Goal: Information Seeking & Learning: Check status

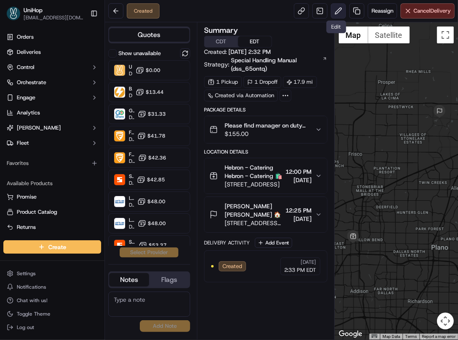
click at [335, 17] on button at bounding box center [338, 10] width 15 height 15
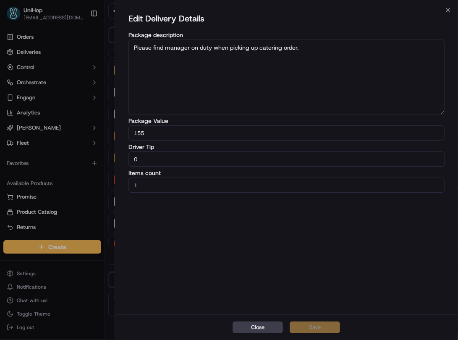
click at [253, 326] on button "Close" at bounding box center [258, 327] width 50 height 12
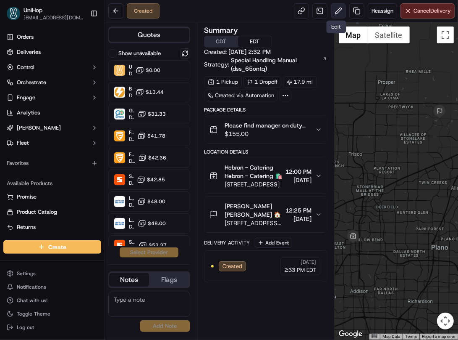
click at [333, 13] on button at bounding box center [338, 10] width 15 height 15
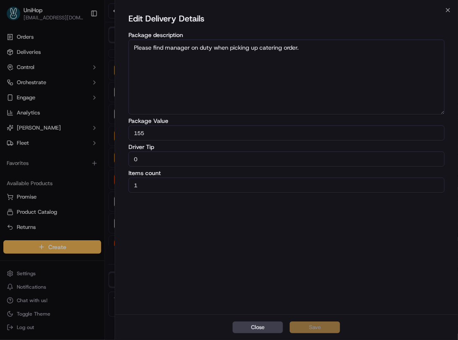
drag, startPoint x: 163, startPoint y: 159, endPoint x: 103, endPoint y: 156, distance: 60.1
click at [103, 156] on body "UniHop dispatch+j@unihop.app Toggle Sidebar Orders Deliveries Control Orchestra…" at bounding box center [229, 170] width 458 height 340
type input "5"
click at [307, 328] on button "Save" at bounding box center [315, 327] width 50 height 12
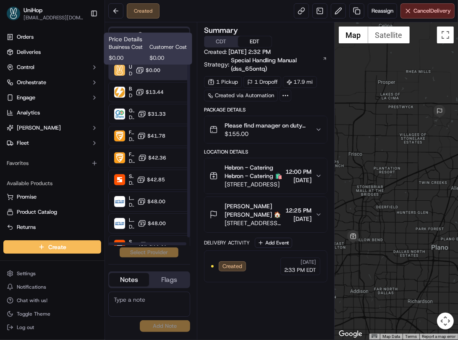
click at [150, 68] on span "$0.00" at bounding box center [153, 70] width 15 height 7
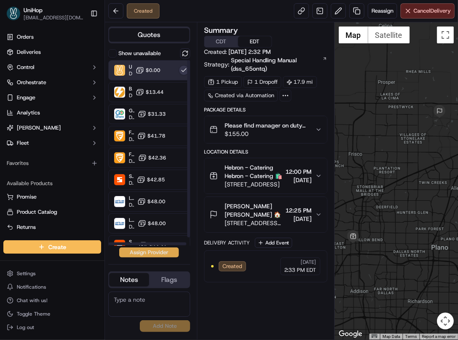
click at [152, 256] on button "Assign Provider" at bounding box center [149, 252] width 60 height 10
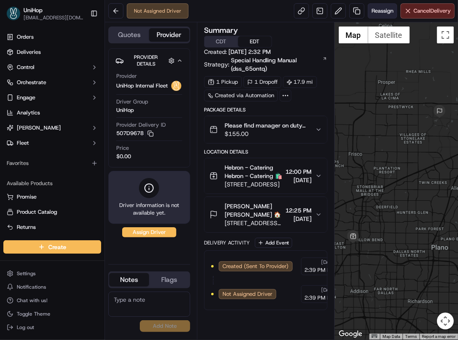
click at [375, 11] on span "Reassign" at bounding box center [383, 11] width 22 height 8
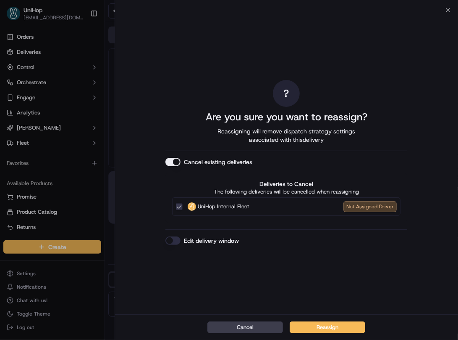
click at [178, 164] on button "Cancel existing deliveries" at bounding box center [173, 162] width 15 height 8
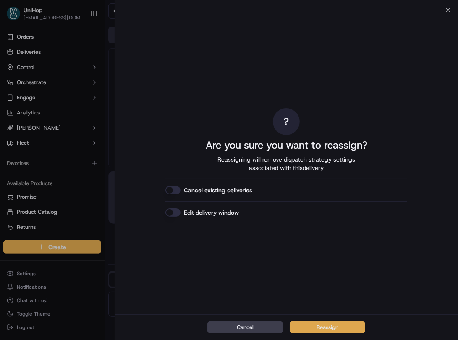
click at [327, 324] on button "Reassign" at bounding box center [328, 327] width 76 height 12
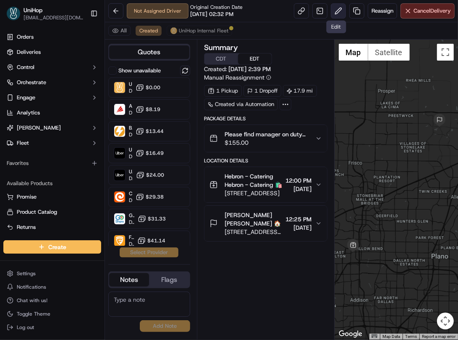
click at [336, 13] on button at bounding box center [338, 10] width 15 height 15
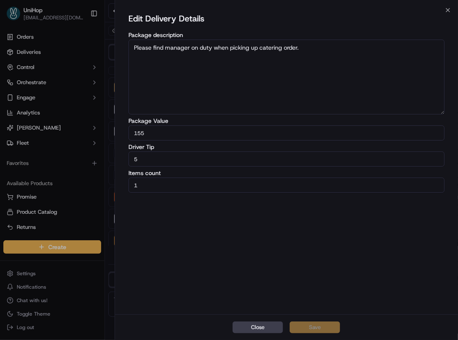
drag, startPoint x: 178, startPoint y: 159, endPoint x: 85, endPoint y: 155, distance: 93.0
click at [85, 155] on body "UniHop dispatch+j@unihop.app Toggle Sidebar Orders Deliveries Control Orchestra…" at bounding box center [229, 170] width 458 height 340
type input "11.52"
click at [311, 329] on button "Save" at bounding box center [315, 327] width 50 height 12
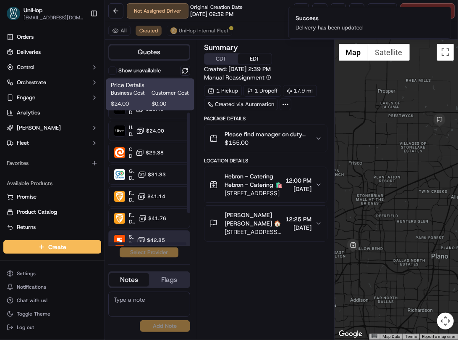
scroll to position [113, 0]
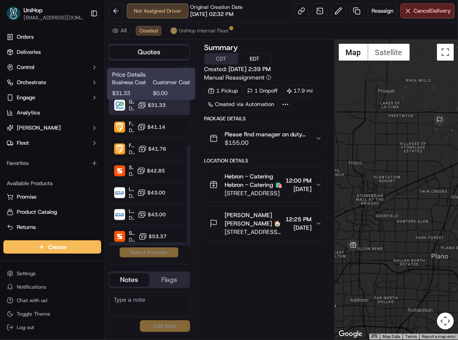
click at [163, 105] on span "$31.33" at bounding box center [157, 105] width 18 height 7
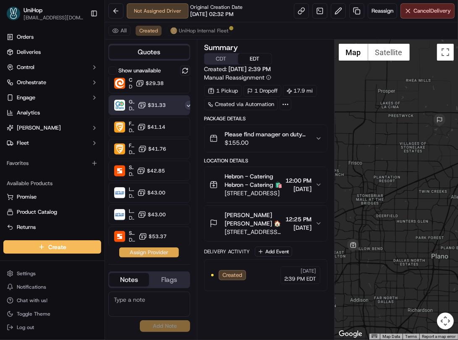
click at [150, 254] on button "Assign Provider" at bounding box center [149, 252] width 60 height 10
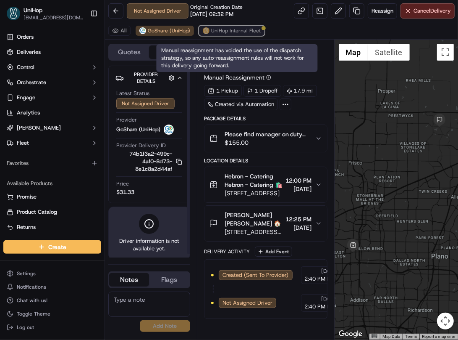
click at [225, 34] on span "UniHop Internal Fleet" at bounding box center [236, 30] width 50 height 7
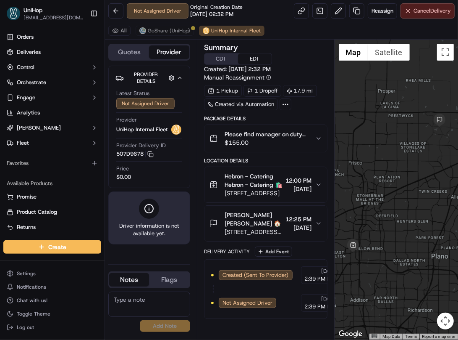
click at [406, 11] on button "Cancel Delivery" at bounding box center [428, 10] width 54 height 15
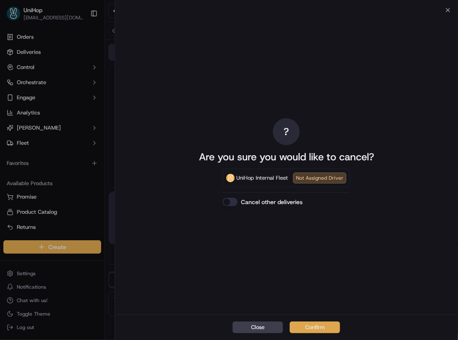
click at [317, 324] on button "Confirm" at bounding box center [315, 327] width 50 height 12
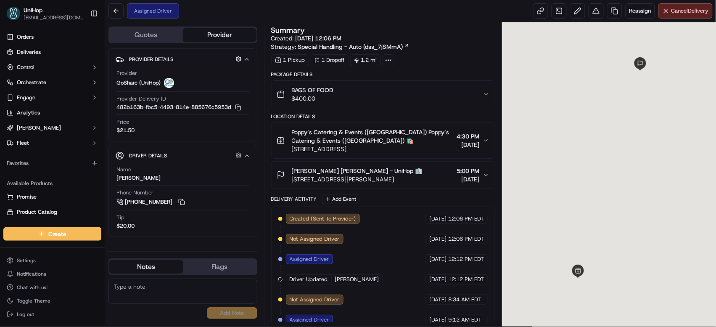
scroll to position [32, 0]
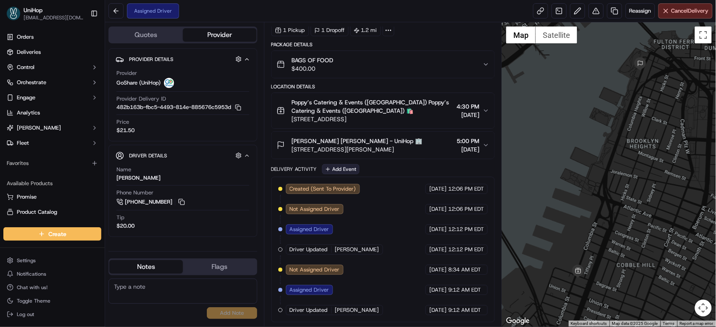
click at [337, 166] on button "Add Event" at bounding box center [340, 169] width 37 height 10
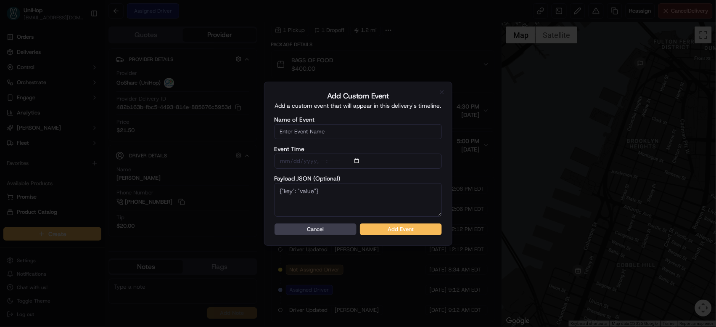
click at [318, 126] on input "Name of Event" at bounding box center [357, 131] width 167 height 15
type input "Driver Confirmed"
click at [389, 223] on button "Add Event" at bounding box center [401, 229] width 82 height 12
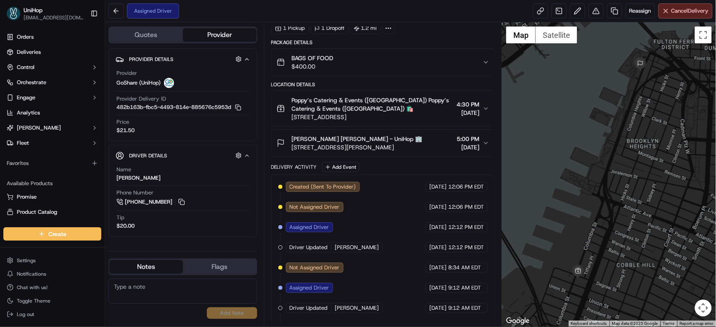
scroll to position [34, 0]
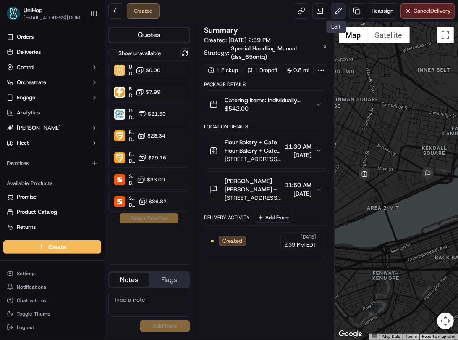
click at [337, 14] on button at bounding box center [338, 10] width 15 height 15
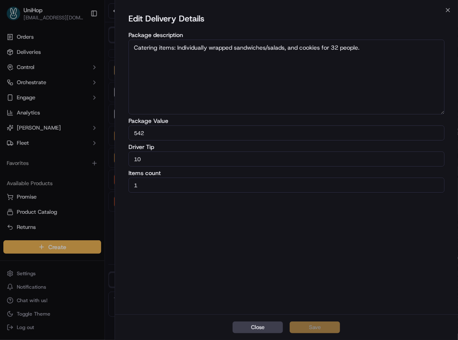
click at [254, 331] on button "Close" at bounding box center [258, 327] width 50 height 12
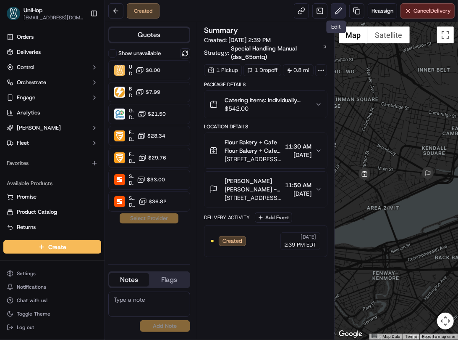
click at [337, 13] on button at bounding box center [338, 10] width 15 height 15
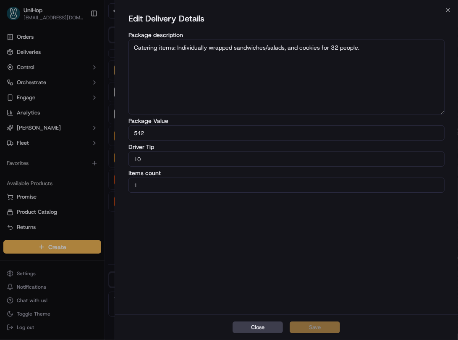
click at [446, 11] on div "Edit Delivery Details Package description Catering items: Individually wrapped …" at bounding box center [286, 162] width 343 height 304
click at [251, 334] on div "Close Save" at bounding box center [286, 327] width 343 height 26
click at [253, 331] on button "Close" at bounding box center [258, 327] width 50 height 12
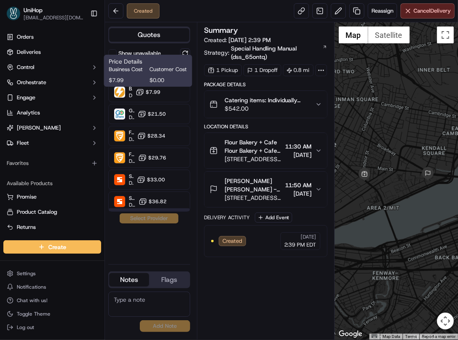
click at [156, 79] on span "$0.00" at bounding box center [168, 80] width 37 height 8
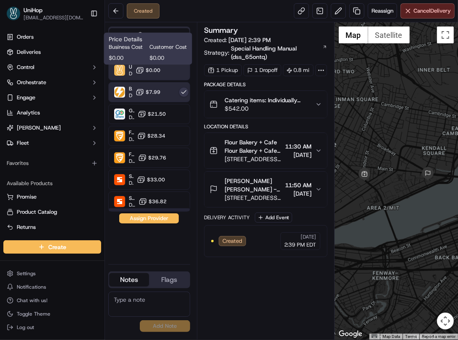
click at [158, 72] on span "$0.00" at bounding box center [153, 70] width 15 height 7
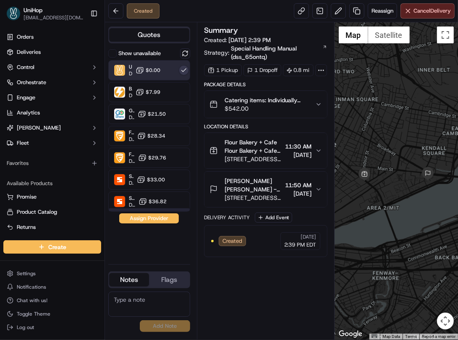
click at [152, 219] on button "Assign Provider" at bounding box center [149, 218] width 60 height 10
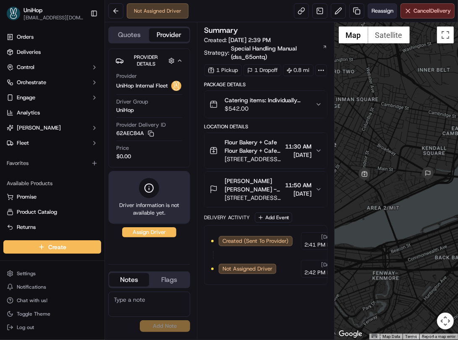
click at [372, 12] on span "Reassign" at bounding box center [383, 11] width 22 height 8
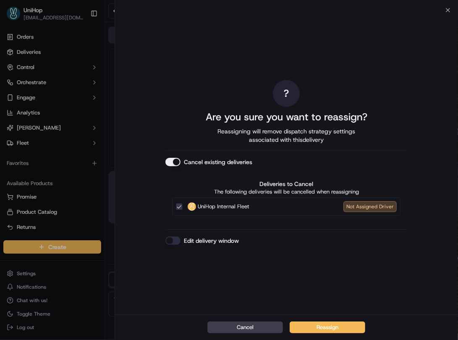
click at [175, 160] on button "Cancel existing deliveries" at bounding box center [173, 162] width 15 height 8
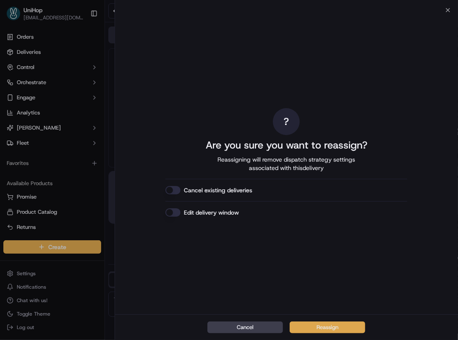
click at [307, 321] on button "Reassign" at bounding box center [328, 327] width 76 height 12
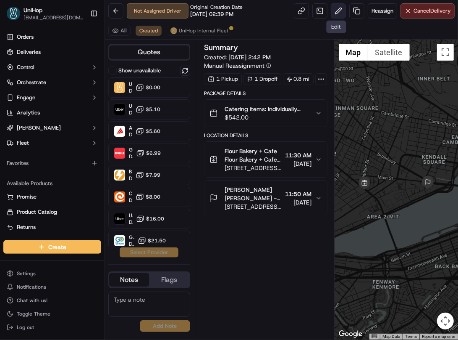
click at [337, 15] on button at bounding box center [338, 10] width 15 height 15
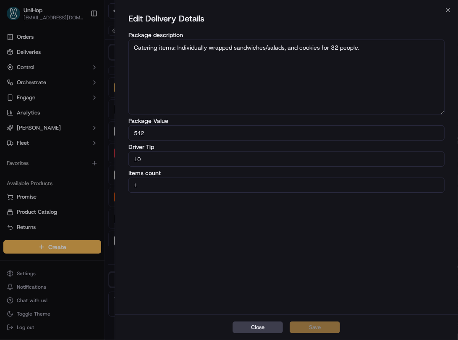
click at [155, 157] on input "10" at bounding box center [287, 158] width 316 height 15
type input "15"
click at [311, 331] on button "Save" at bounding box center [315, 327] width 50 height 12
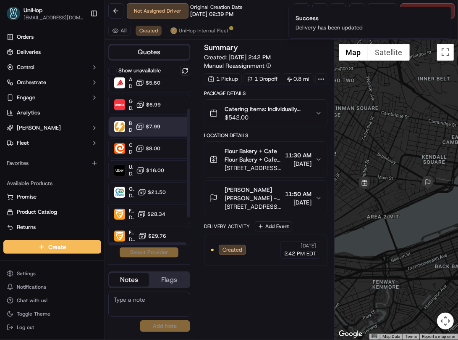
scroll to position [91, 0]
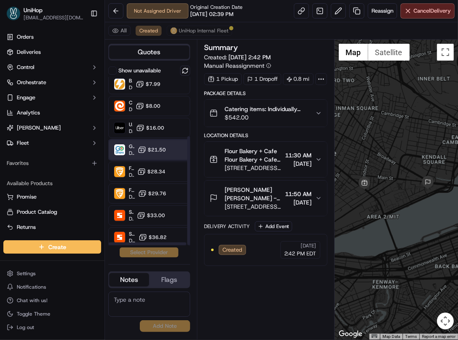
click at [143, 155] on div "GoShare (UniHop) Dropoff ETA - $21.50" at bounding box center [149, 150] width 82 height 20
click at [142, 253] on button "Assign Provider" at bounding box center [149, 252] width 60 height 10
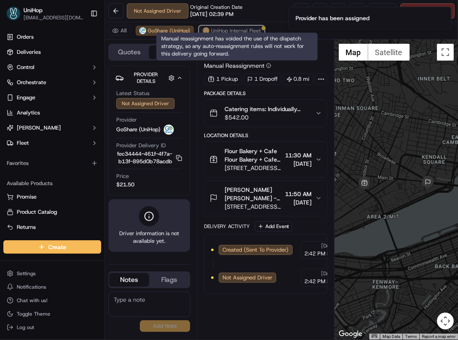
click at [226, 30] on span "UniHop Internal Fleet" at bounding box center [236, 30] width 50 height 7
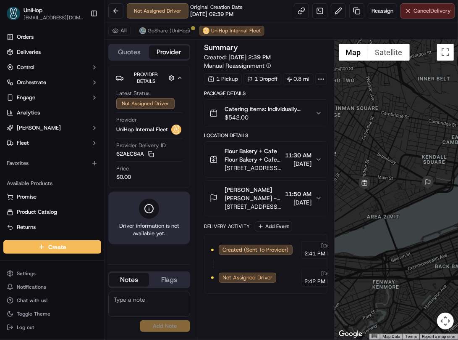
click at [419, 11] on span "Cancel Delivery" at bounding box center [432, 11] width 37 height 8
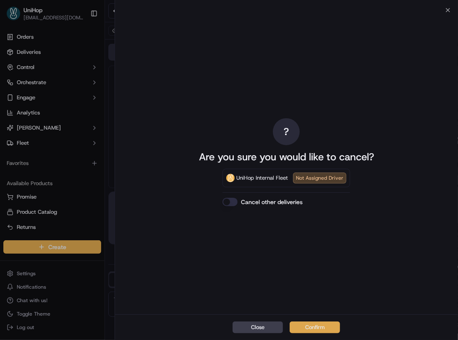
click at [301, 327] on button "Confirm" at bounding box center [315, 327] width 50 height 12
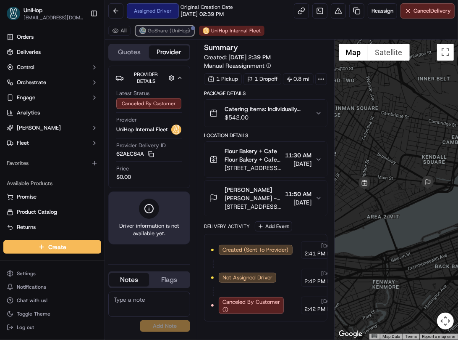
click at [153, 34] on span "GoShare (UniHop)" at bounding box center [169, 30] width 42 height 7
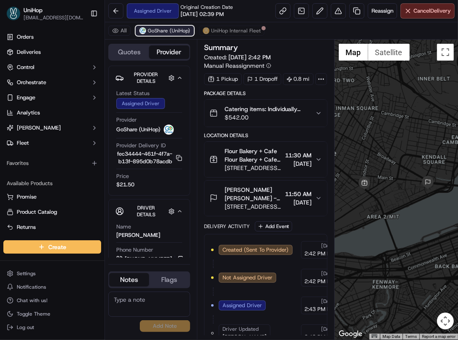
click at [153, 34] on span "GoShare (UniHop)" at bounding box center [169, 30] width 42 height 7
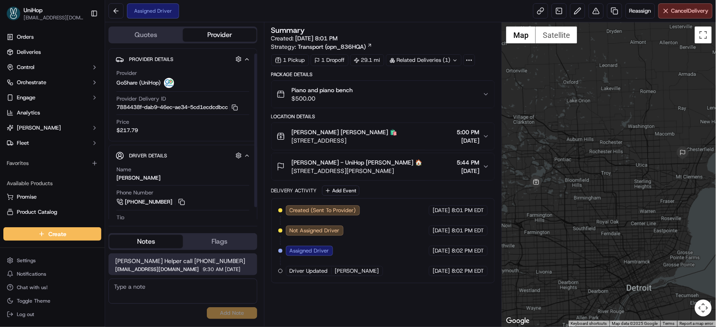
scroll to position [20, 0]
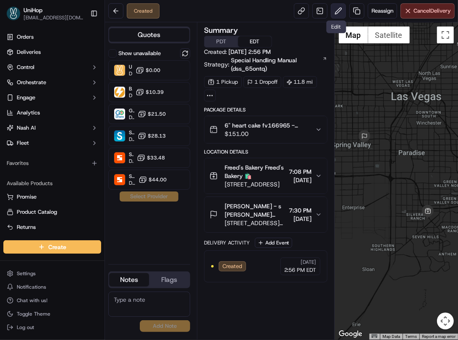
click at [337, 7] on button at bounding box center [338, 10] width 15 height 15
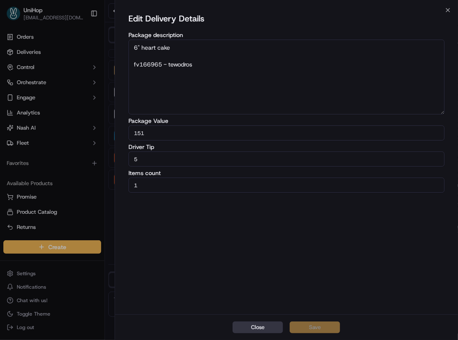
click at [243, 327] on button "Close" at bounding box center [258, 327] width 50 height 12
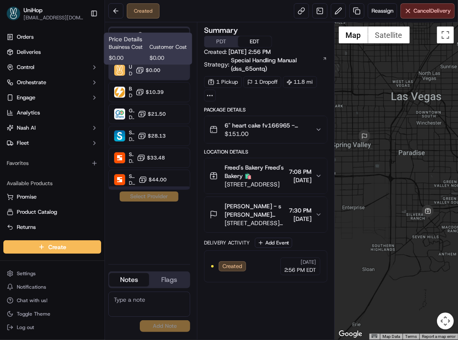
click at [145, 71] on button "$0.00" at bounding box center [148, 70] width 25 height 8
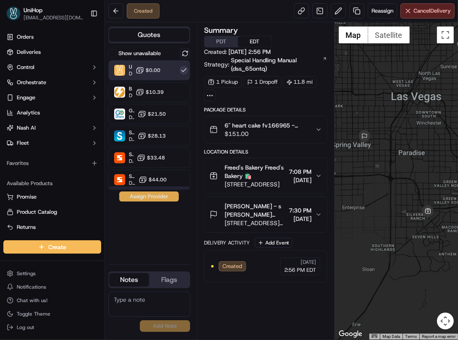
click at [136, 196] on button "Assign Provider" at bounding box center [149, 196] width 60 height 10
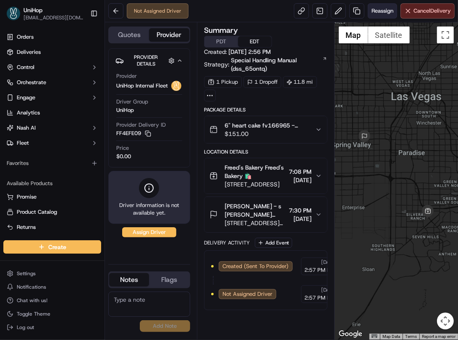
click at [372, 13] on span "Reassign" at bounding box center [383, 11] width 22 height 8
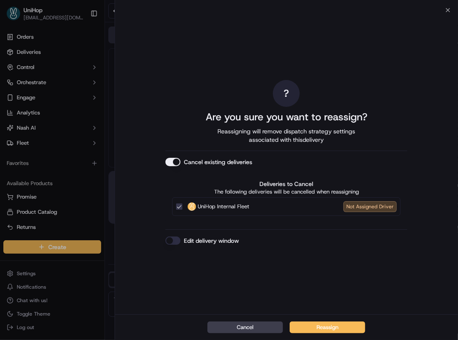
click at [175, 163] on button "Cancel existing deliveries" at bounding box center [173, 162] width 15 height 8
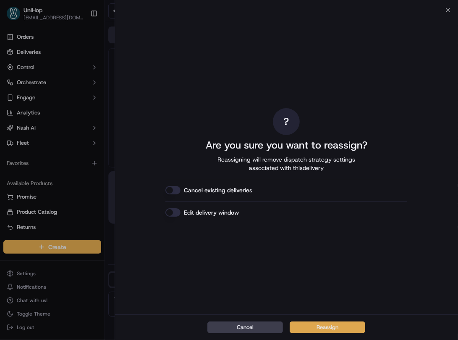
click at [316, 326] on button "Reassign" at bounding box center [328, 327] width 76 height 12
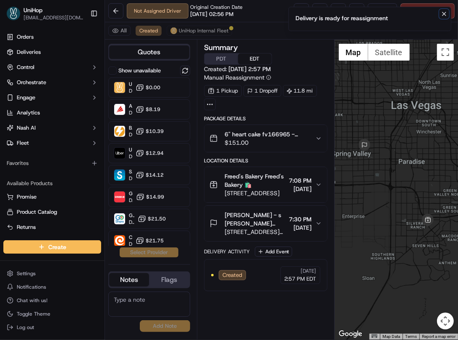
click at [442, 16] on icon "Notifications (F8)" at bounding box center [444, 14] width 7 height 7
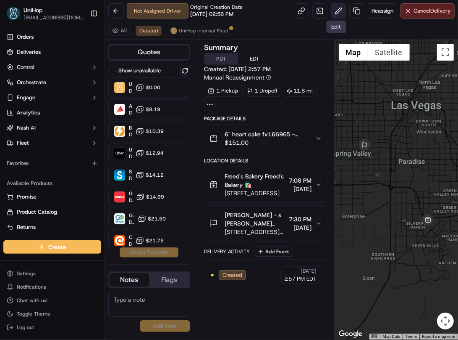
click at [334, 11] on button at bounding box center [338, 10] width 15 height 15
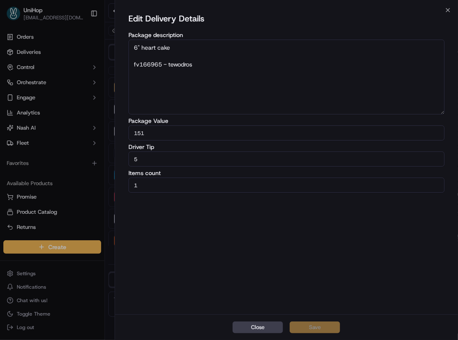
drag, startPoint x: 204, startPoint y: 159, endPoint x: 90, endPoint y: 175, distance: 115.0
click at [90, 175] on body "UniHop dispatch+j@unihop.app Toggle Sidebar Orders Deliveries Control Orchestra…" at bounding box center [229, 170] width 458 height 340
type input "10"
click at [303, 323] on button "Save" at bounding box center [315, 327] width 50 height 12
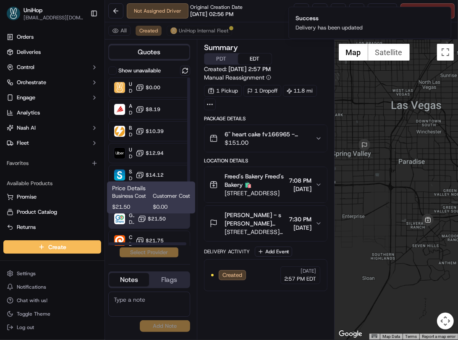
click at [150, 222] on button "$21.50" at bounding box center [152, 218] width 28 height 8
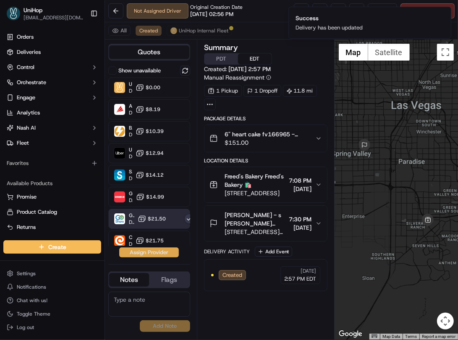
click at [151, 256] on button "Assign Provider" at bounding box center [149, 252] width 60 height 10
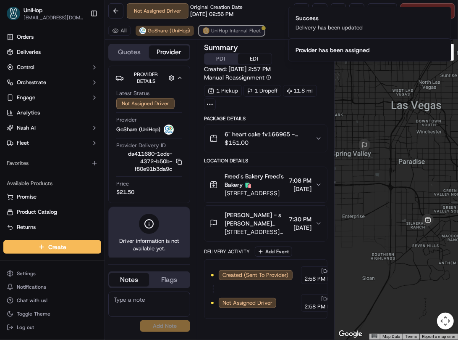
click at [228, 33] on span "UniHop Internal Fleet" at bounding box center [236, 30] width 50 height 7
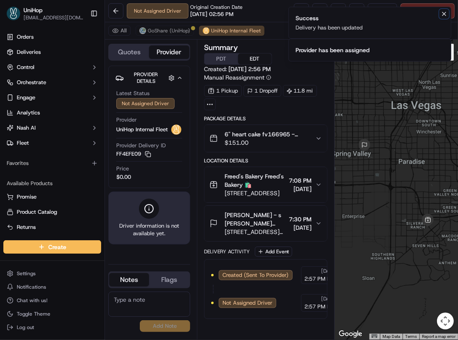
click at [444, 15] on icon "Notifications (F8)" at bounding box center [444, 14] width 7 height 7
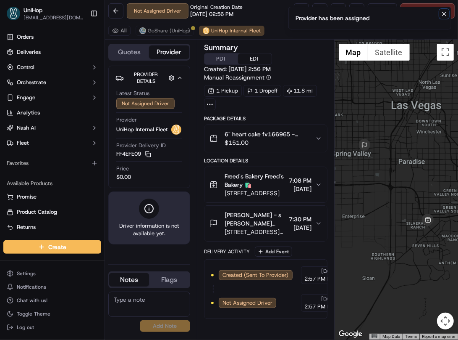
click at [446, 14] on icon "Notifications (F8)" at bounding box center [444, 14] width 7 height 7
click at [432, 11] on span "Cancel Delivery" at bounding box center [432, 11] width 37 height 8
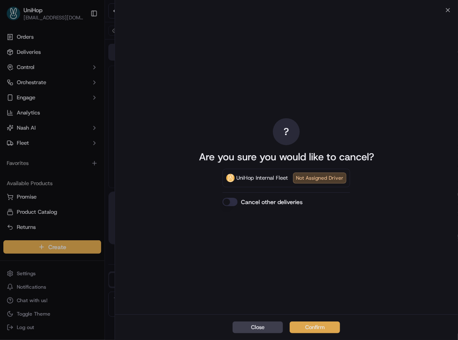
click at [323, 330] on button "Confirm" at bounding box center [315, 327] width 50 height 12
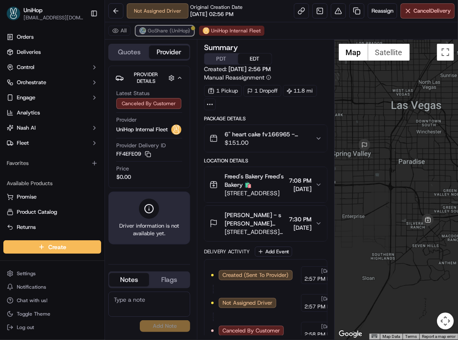
click at [165, 32] on span "GoShare (UniHop)" at bounding box center [169, 30] width 42 height 7
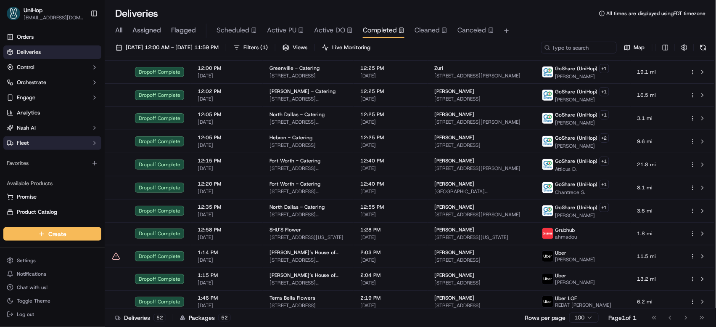
scroll to position [961, 0]
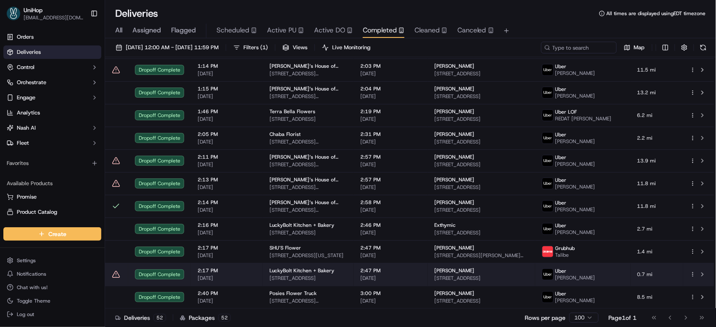
click at [272, 274] on span "[STREET_ADDRESS]" at bounding box center [307, 277] width 77 height 7
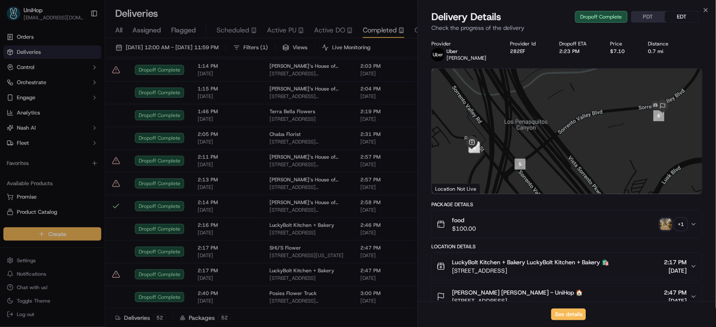
click at [662, 225] on img "button" at bounding box center [666, 224] width 12 height 12
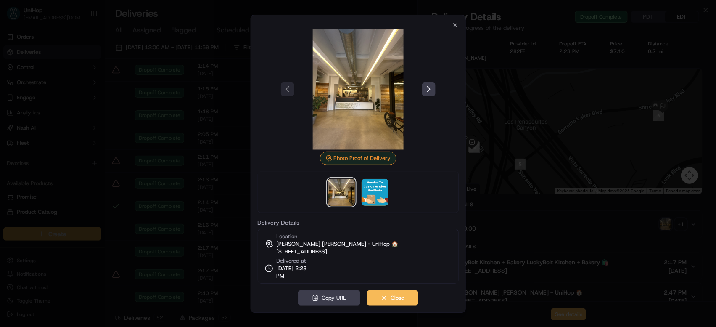
click at [203, 170] on div at bounding box center [358, 163] width 716 height 327
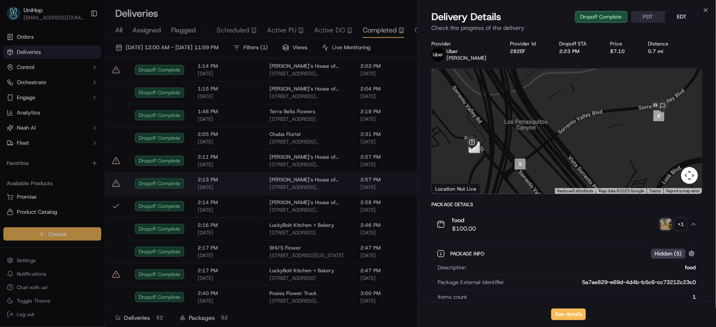
drag, startPoint x: 208, startPoint y: 187, endPoint x: 228, endPoint y: 185, distance: 20.2
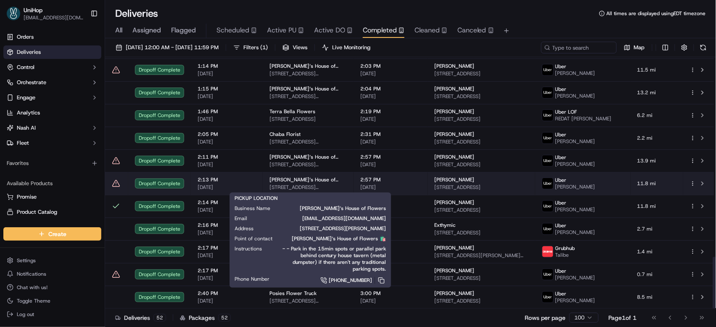
click at [340, 186] on span "200 Chambers St, Woodstock, GA 30188, USA" at bounding box center [307, 187] width 77 height 7
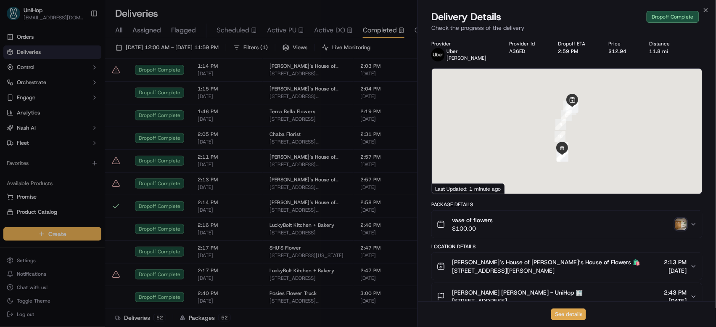
click at [569, 311] on button "See details" at bounding box center [568, 314] width 35 height 12
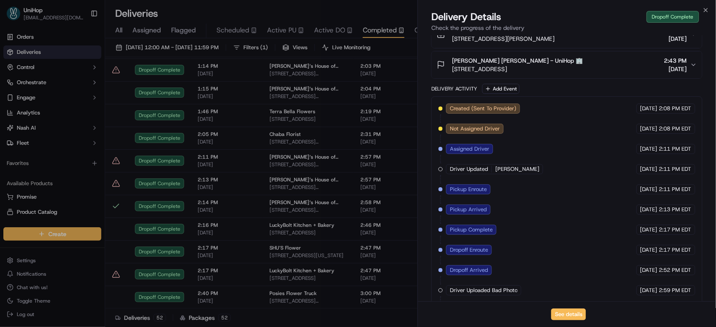
click at [290, 31] on span "Active PU" at bounding box center [281, 30] width 29 height 10
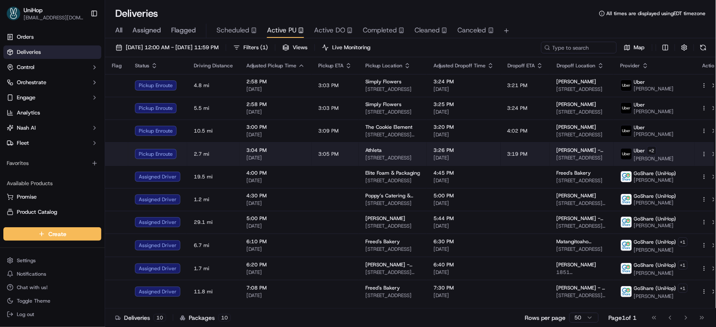
click at [448, 158] on span "Sep 15 2025" at bounding box center [463, 157] width 61 height 7
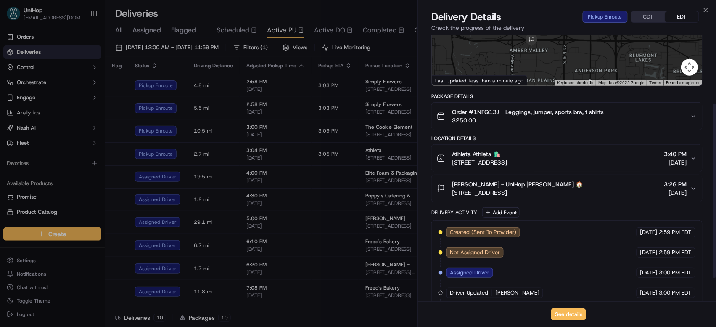
scroll to position [124, 0]
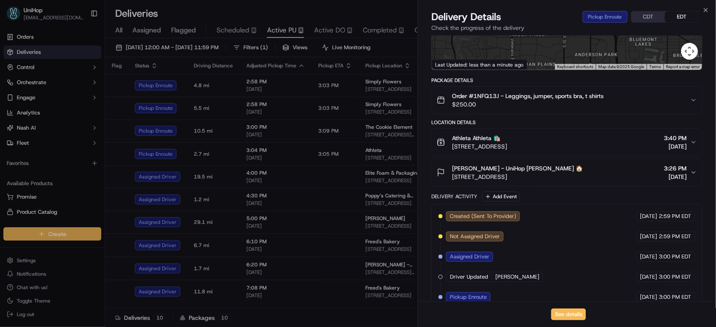
click at [507, 146] on span "3902 13th Ave S, Fargo, ND 58103, USA" at bounding box center [479, 146] width 55 height 8
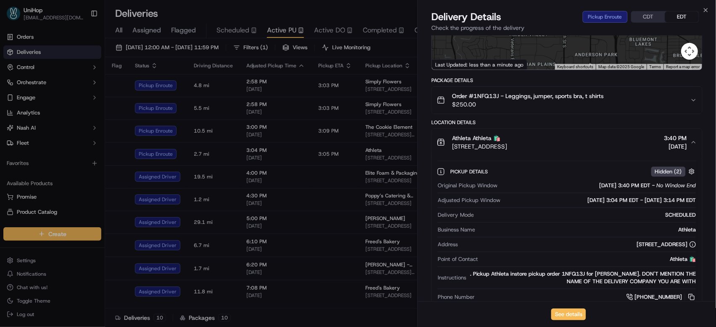
click at [507, 146] on span "3902 13th Ave S, Fargo, ND 58103, USA" at bounding box center [479, 146] width 55 height 8
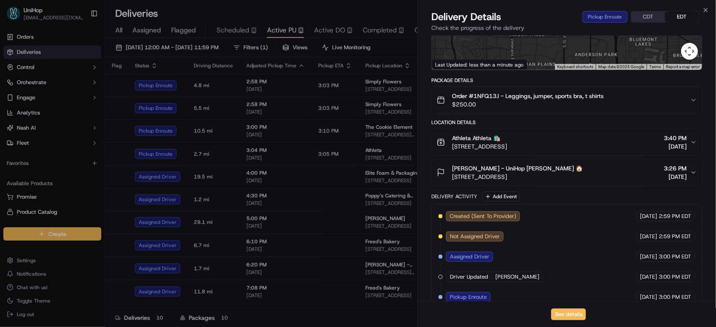
click at [664, 172] on span "3:26 PM" at bounding box center [675, 168] width 23 height 8
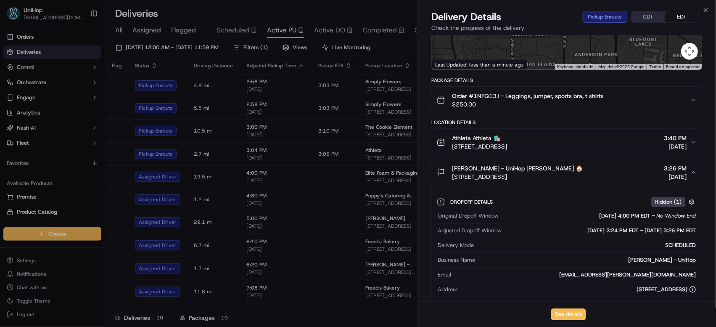
scroll to position [145, 0]
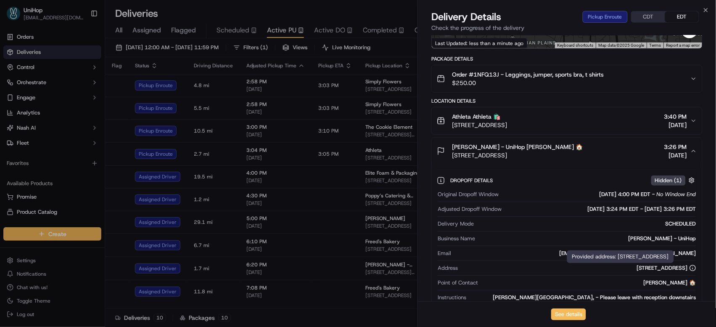
drag, startPoint x: 632, startPoint y: 255, endPoint x: 666, endPoint y: 242, distance: 36.4
click at [674, 255] on div "Provided address: 5225 23rd Ave S, Fargo, ND 58104 Provided address: 5225 23rd …" at bounding box center [620, 256] width 107 height 13
drag, startPoint x: 634, startPoint y: 253, endPoint x: 698, endPoint y: 254, distance: 63.9
click at [698, 254] on div "Dropoff Details Hidden ( 1 ) Original Dropoff Window Sep 15 2025 4:00 PM EDT - …" at bounding box center [567, 244] width 270 height 161
copy div "liv.whitworth@gmail.com"
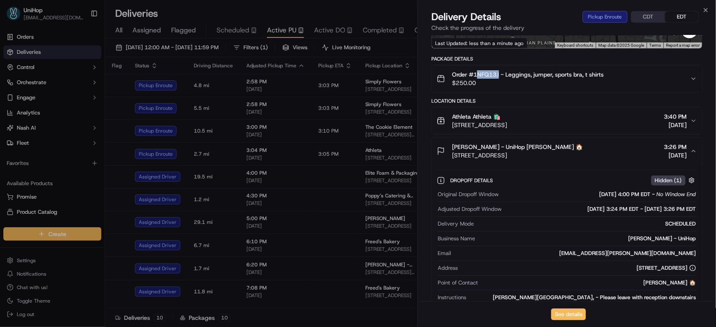
drag, startPoint x: 500, startPoint y: 75, endPoint x: 475, endPoint y: 75, distance: 24.4
click at [475, 75] on span "Order #1NFQ13J - Leggings, jumper, sports bra, t shirts" at bounding box center [528, 74] width 152 height 8
copy span "1NFQ13J"
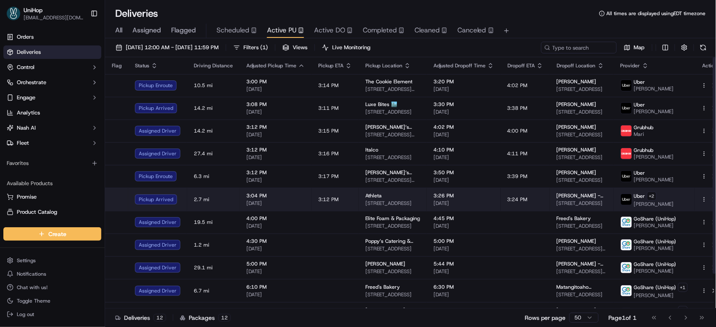
click at [500, 207] on td "3:24 PM" at bounding box center [524, 198] width 49 height 23
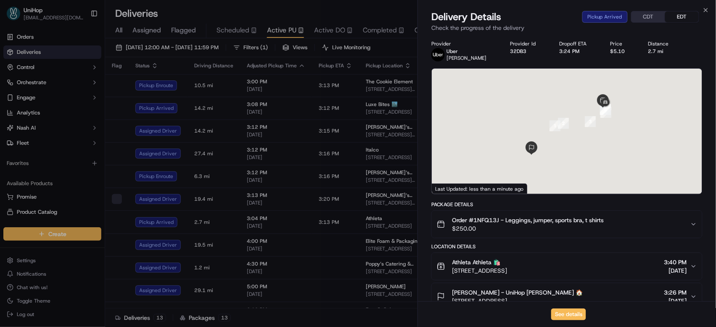
scroll to position [159, 0]
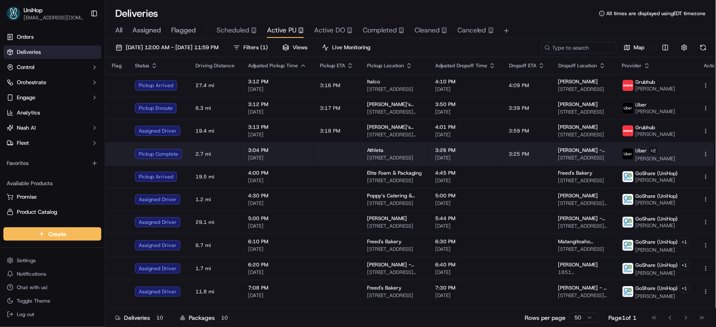
click at [323, 144] on td at bounding box center [336, 153] width 47 height 23
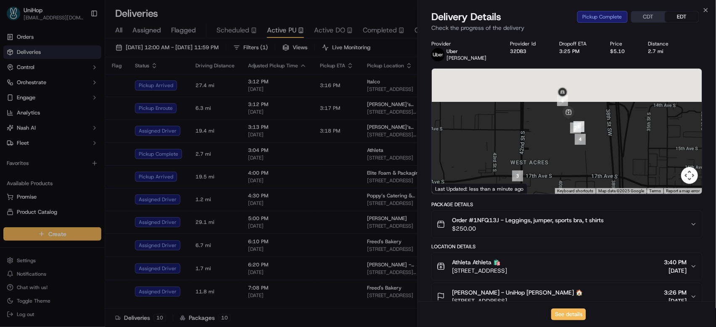
drag, startPoint x: 600, startPoint y: 118, endPoint x: 622, endPoint y: 186, distance: 71.9
click at [622, 186] on div at bounding box center [567, 130] width 270 height 125
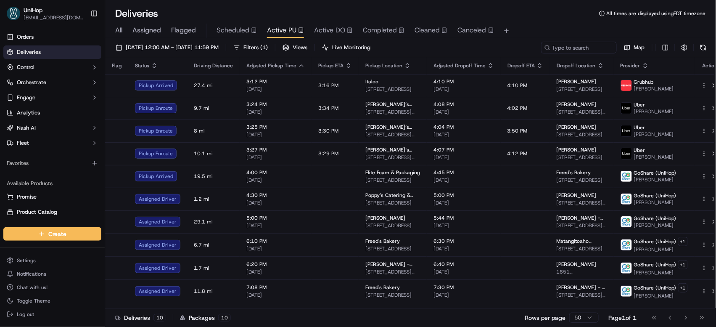
scroll to position [0, 0]
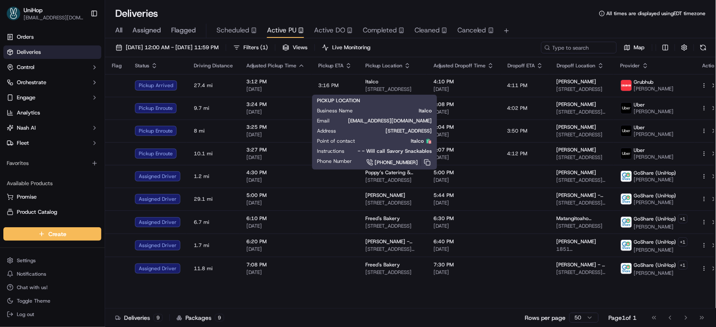
click at [334, 27] on span "Active DO" at bounding box center [329, 30] width 31 height 10
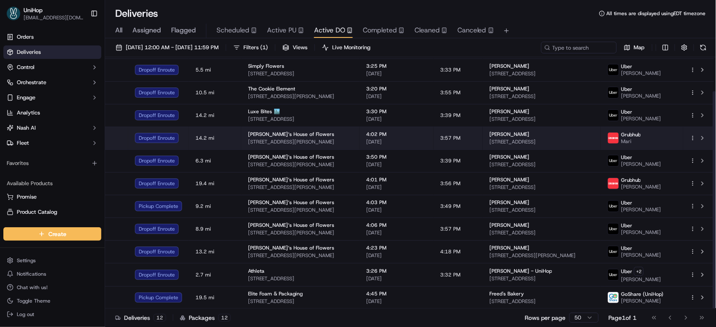
scroll to position [39, 0]
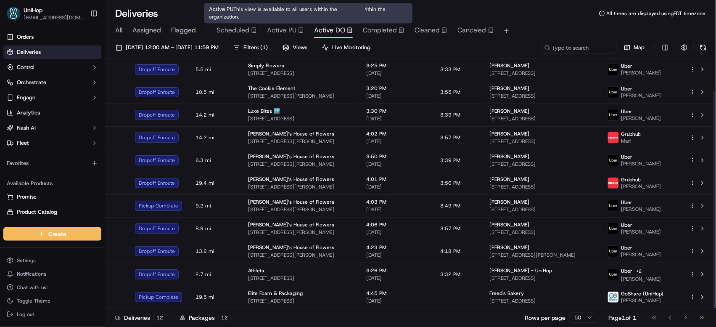
click at [292, 28] on span "Active PU" at bounding box center [281, 30] width 29 height 10
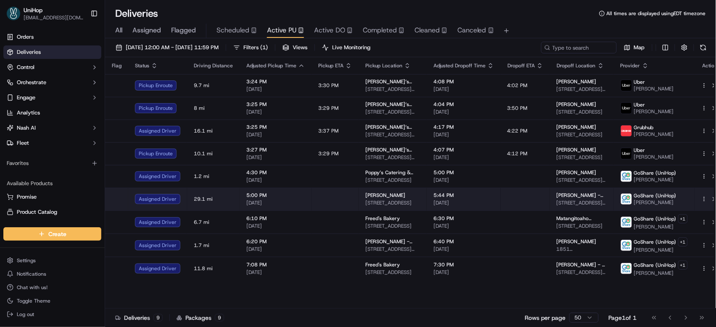
click at [515, 192] on td at bounding box center [524, 198] width 49 height 23
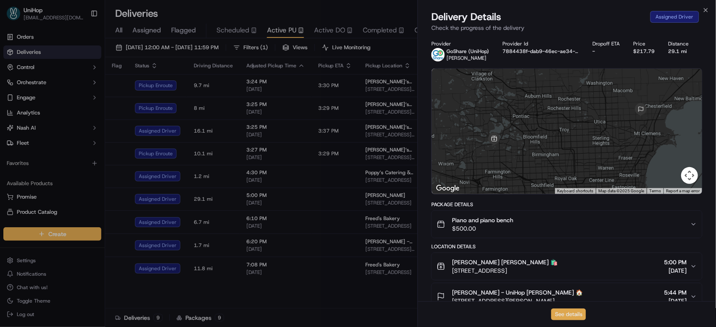
click at [576, 314] on button "See details" at bounding box center [568, 314] width 35 height 12
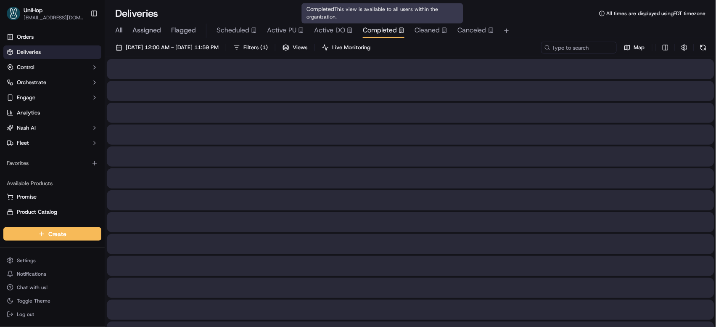
click at [386, 31] on span "Completed" at bounding box center [380, 30] width 34 height 10
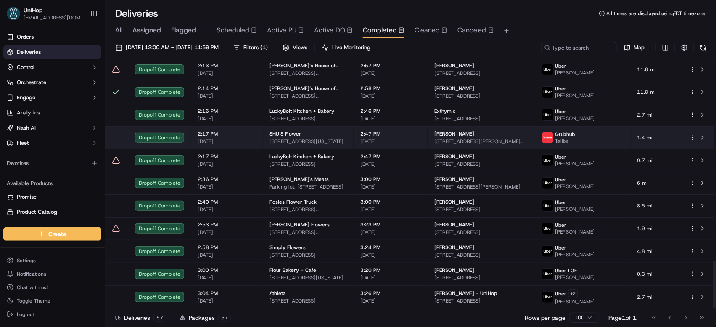
scroll to position [1075, 0]
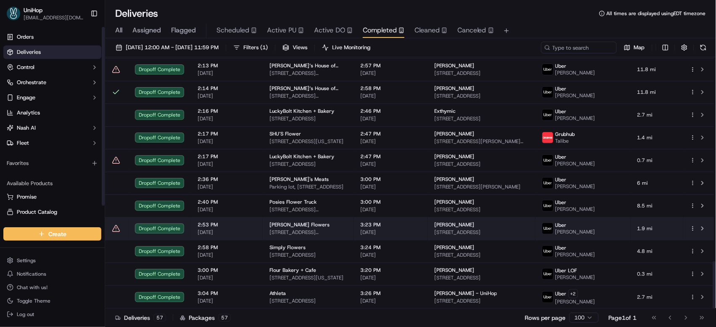
click at [287, 225] on span "Sada's Flowers" at bounding box center [299, 224] width 60 height 7
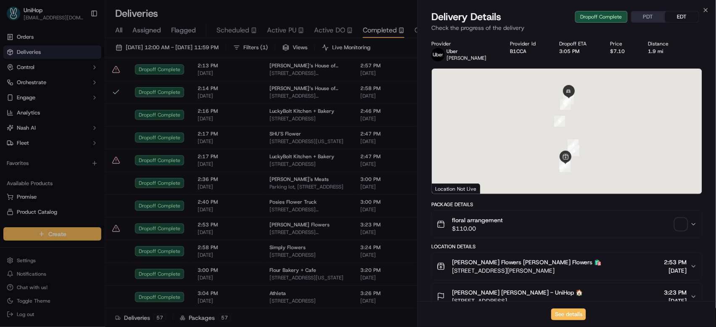
scroll to position [261, 0]
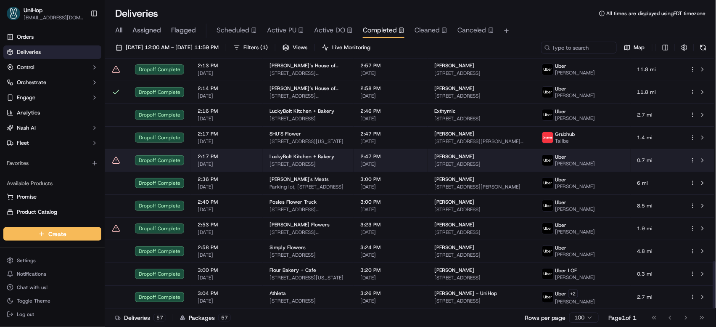
click at [323, 161] on span "10920 Roselle St #105, San Diego, CA 92121, USA" at bounding box center [307, 164] width 77 height 7
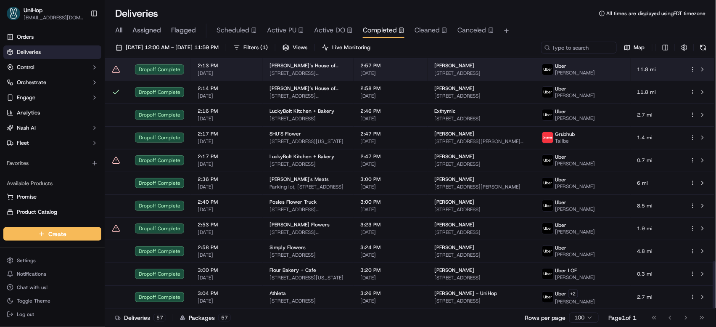
click at [382, 65] on span "2:57 PM" at bounding box center [390, 65] width 61 height 7
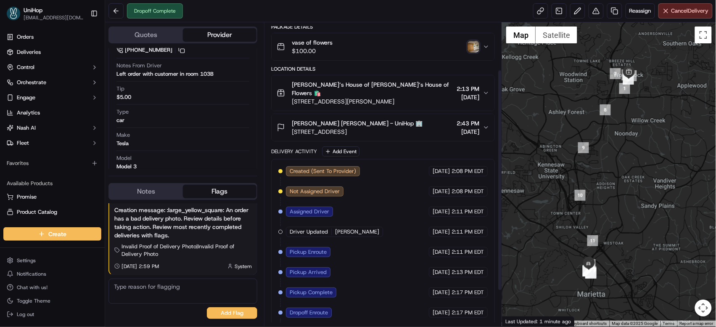
scroll to position [113, 0]
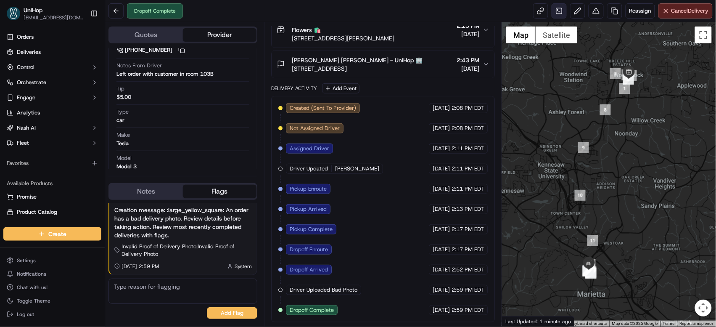
click at [554, 12] on link at bounding box center [558, 10] width 15 height 15
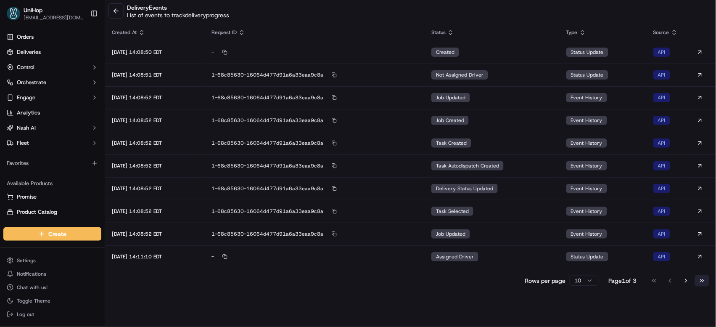
click at [697, 280] on button "Go to last page" at bounding box center [702, 280] width 14 height 12
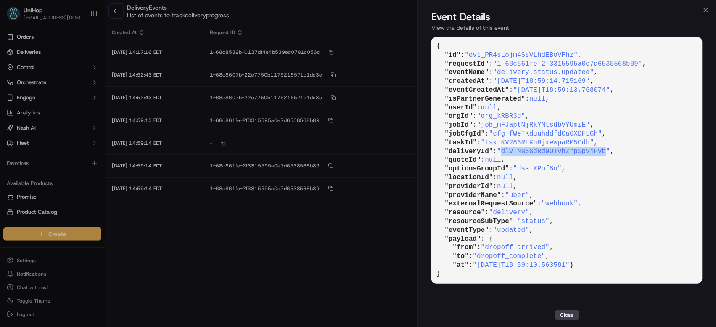
drag, startPoint x: 506, startPoint y: 151, endPoint x: 609, endPoint y: 151, distance: 103.0
click at [609, 151] on span ""dlv_NB66dRd9UTvhZrpSpvjHvb"" at bounding box center [553, 151] width 113 height 8
copy span "dlv_NB66dRd9UTvhZrpSpvjHvb"
